Goal: Information Seeking & Learning: Learn about a topic

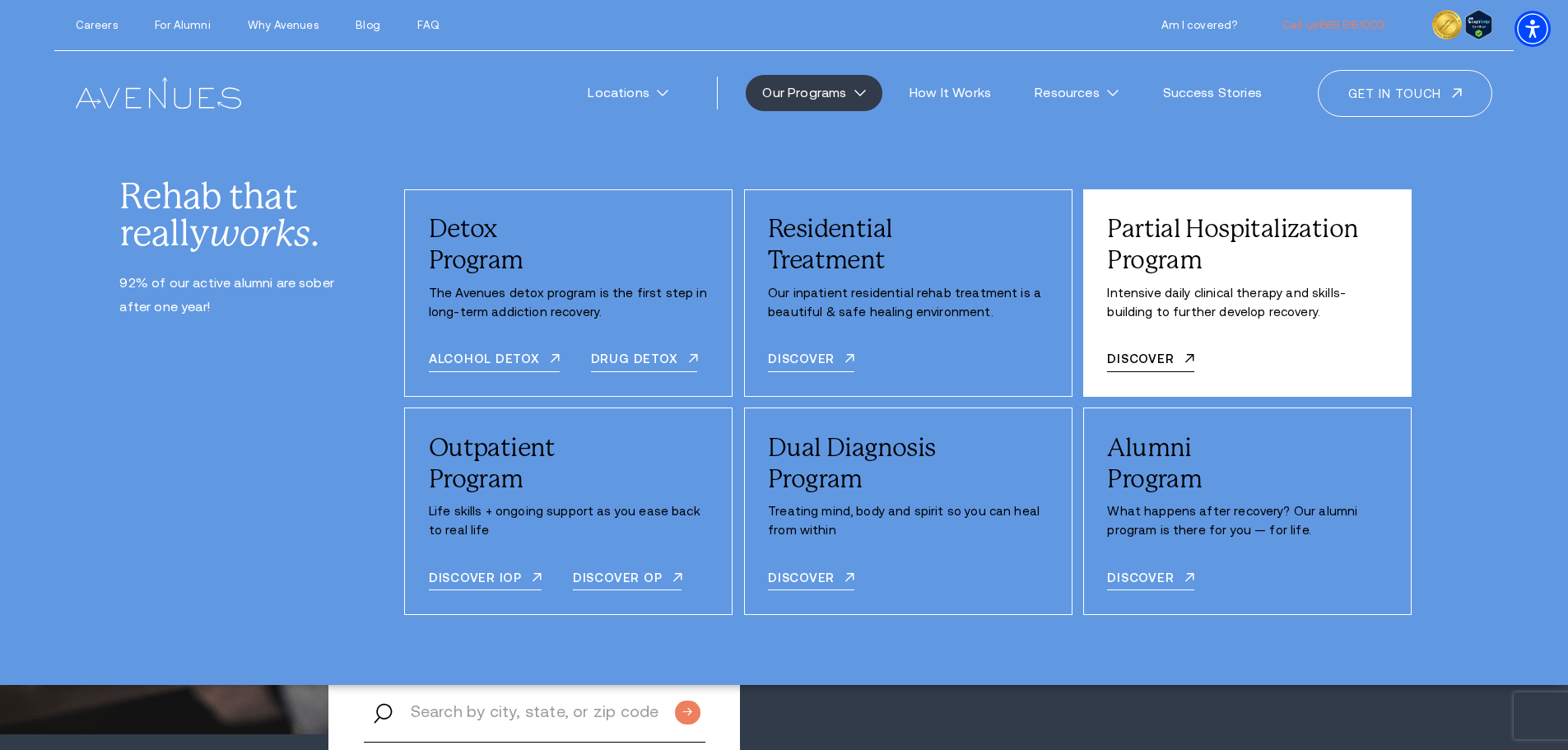
click at [1295, 327] on div "Partial Hospitalization Program Intensive daily clinical therapy and skills-bui…" at bounding box center [1247, 293] width 328 height 208
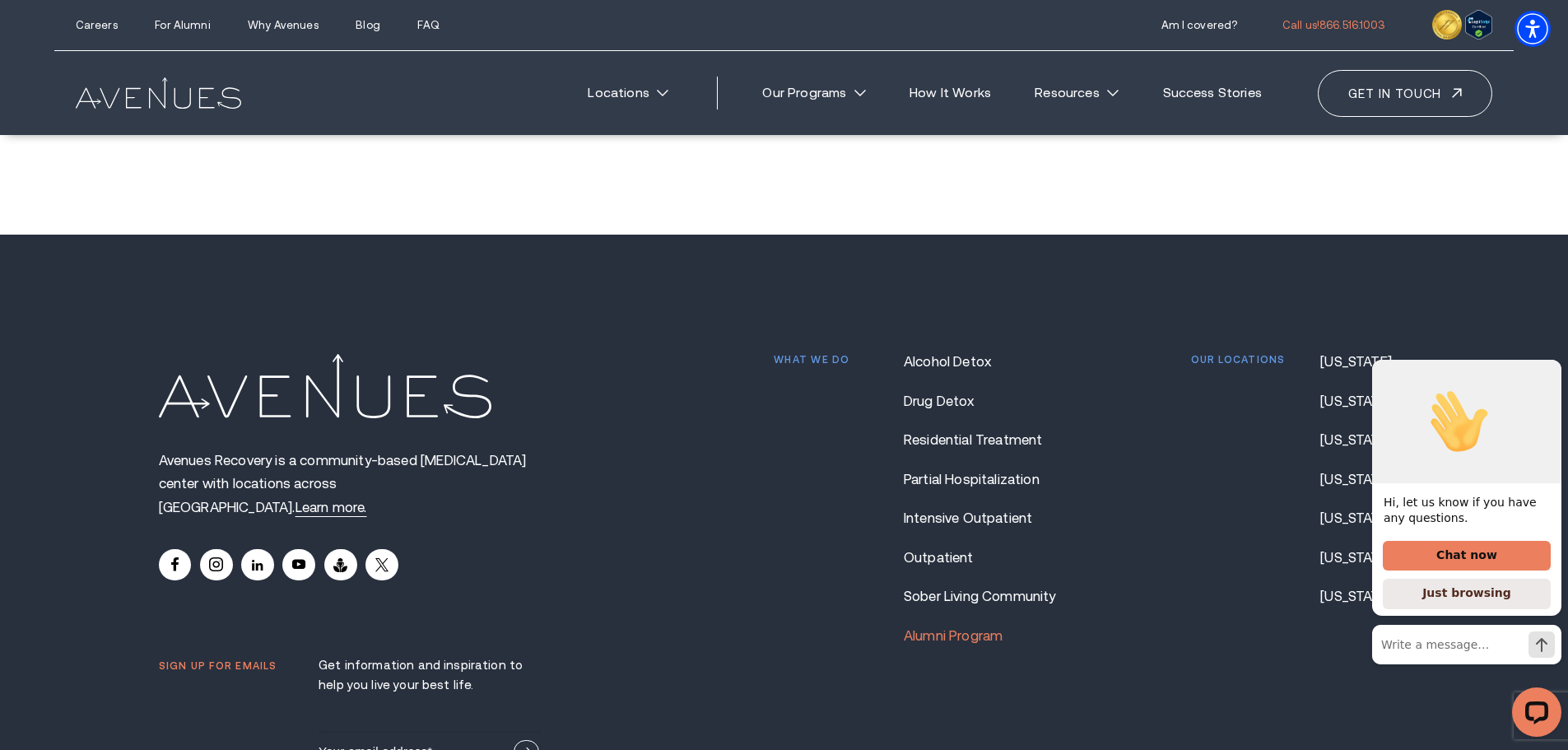
scroll to position [14027, 0]
